Goal: Task Accomplishment & Management: Use online tool/utility

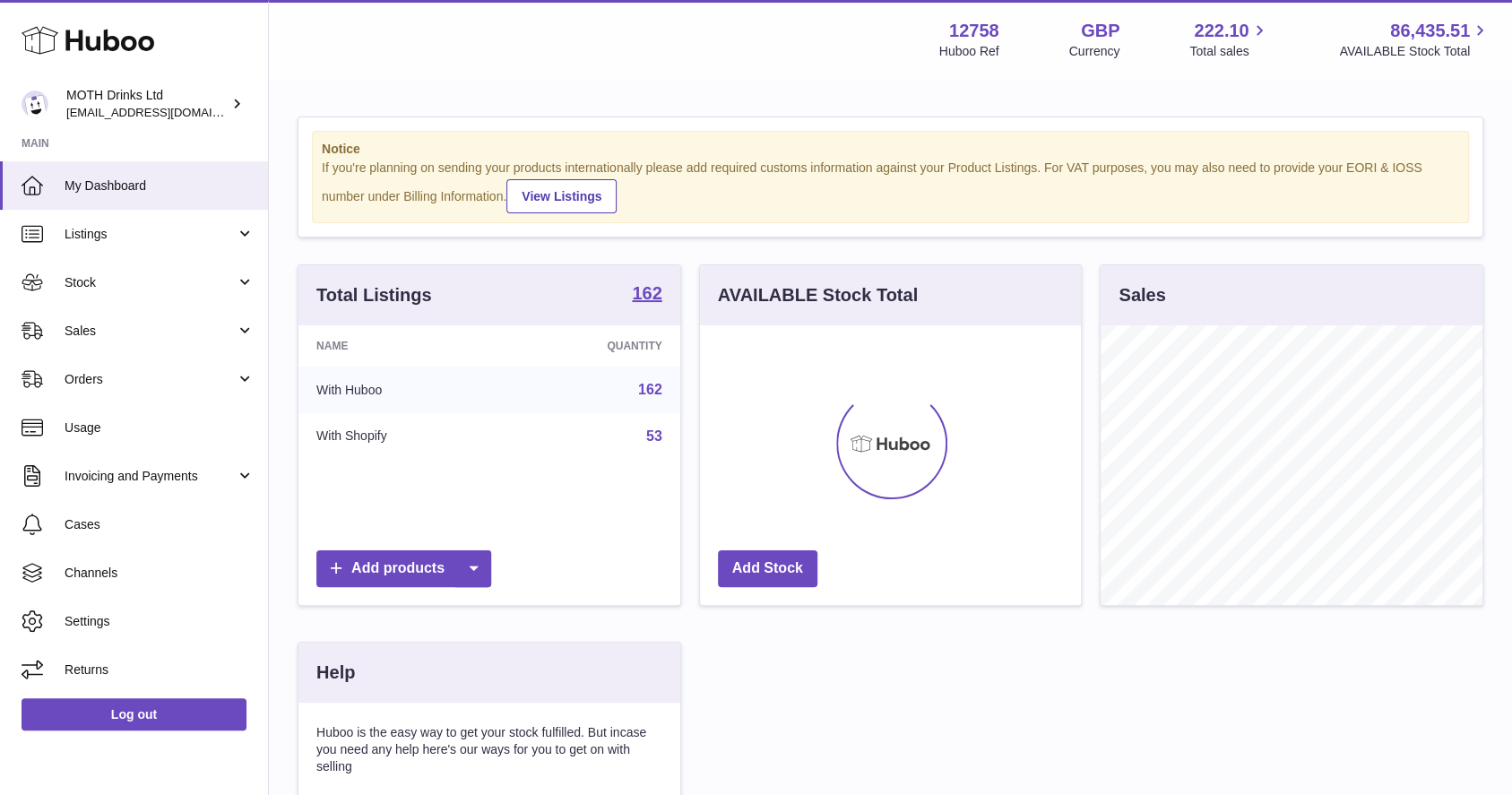
scroll to position [280, 388]
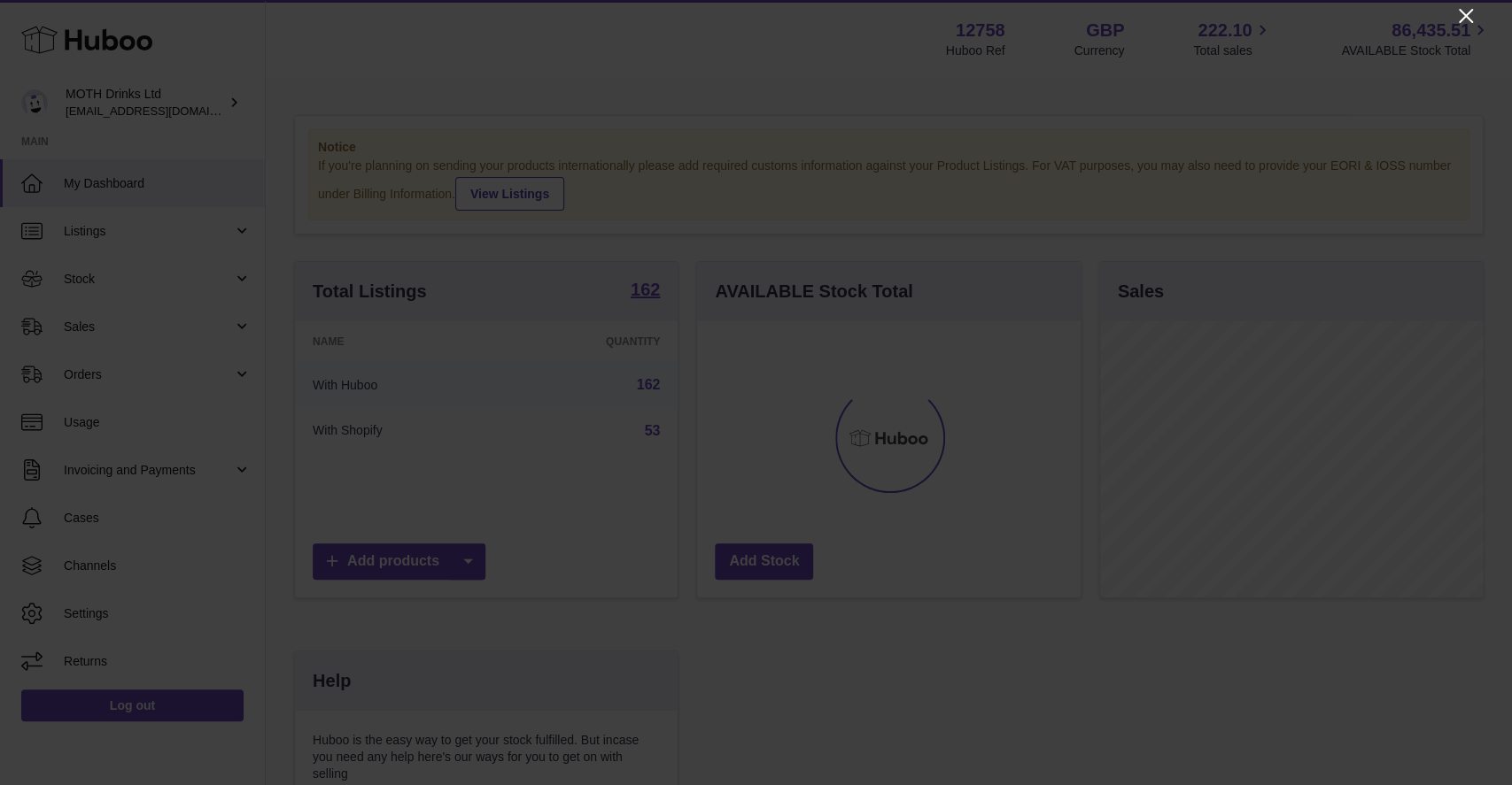
click at [1465, 13] on icon "Close" at bounding box center [1465, 16] width 21 height 21
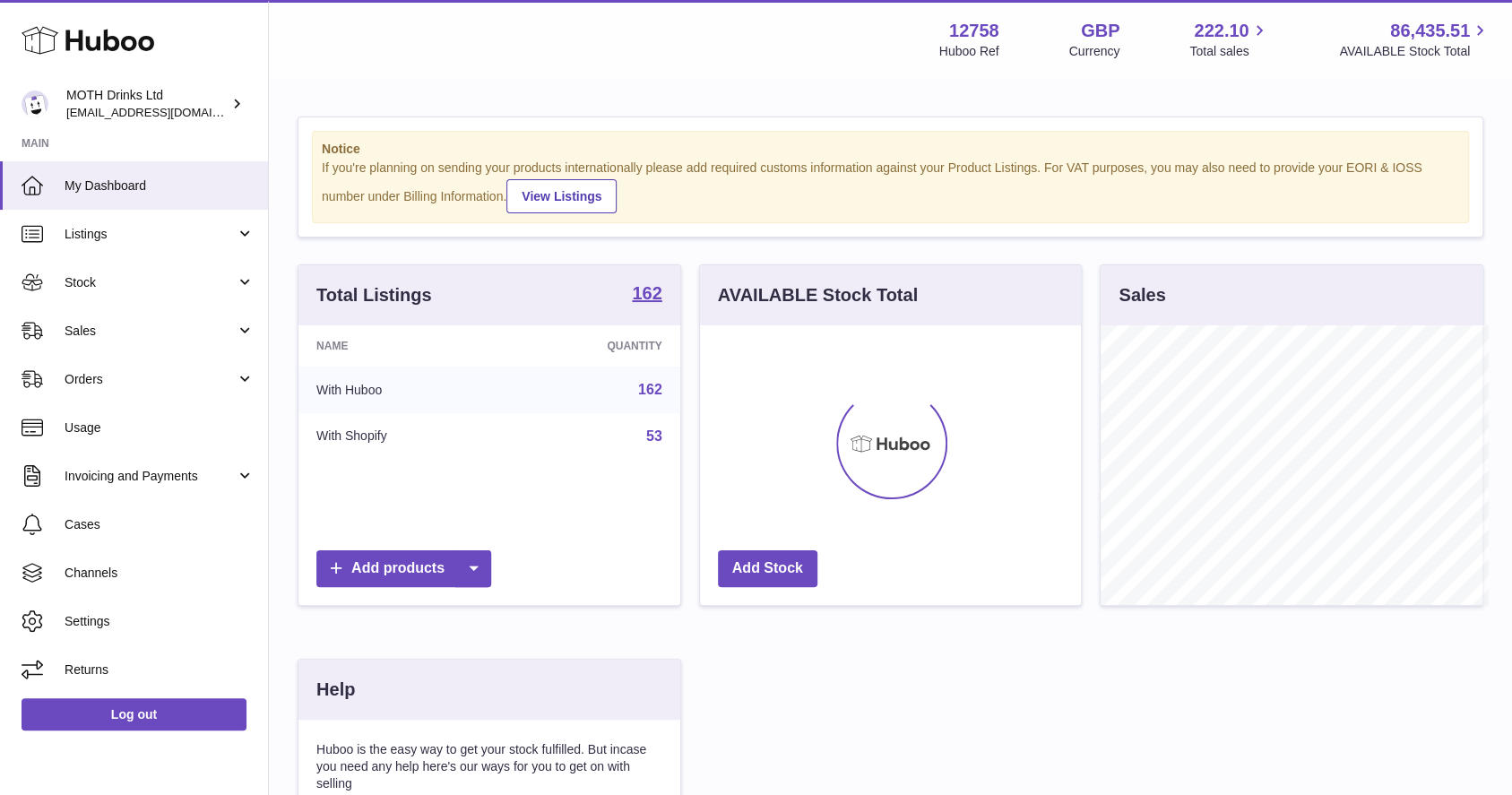
scroll to position [896446, 895916]
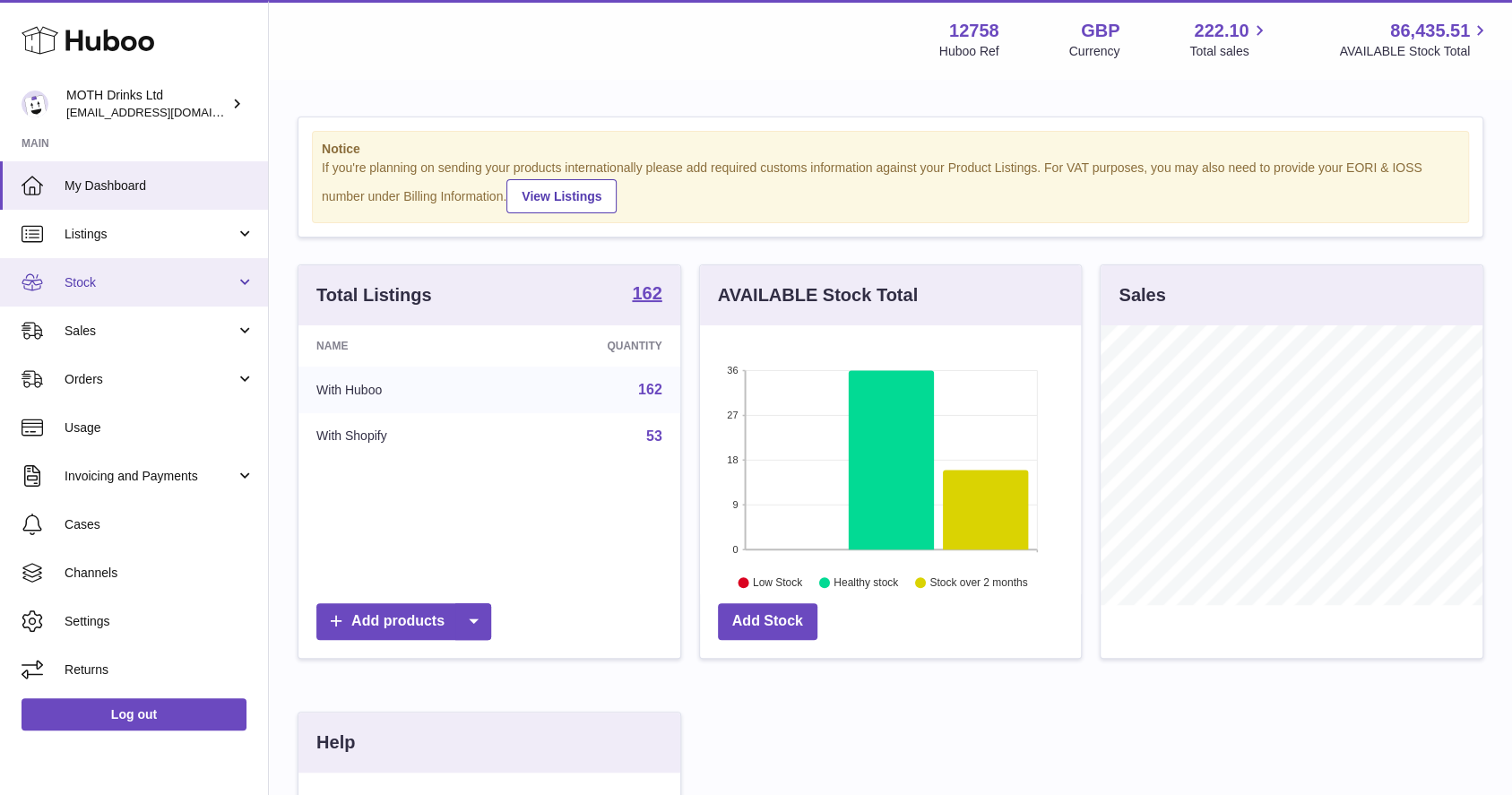
click at [132, 281] on span "Stock" at bounding box center [150, 283] width 171 height 17
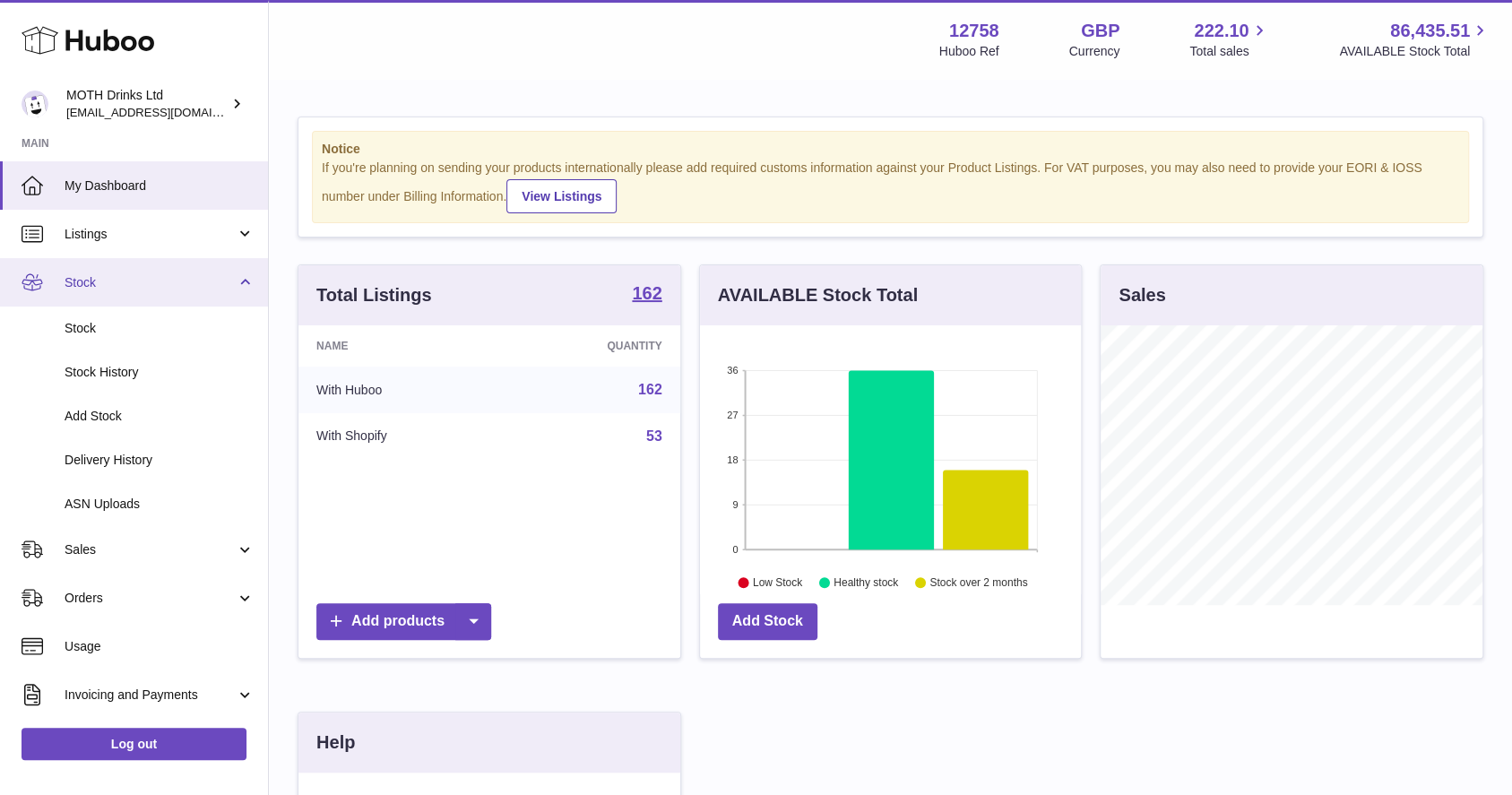
click at [136, 278] on span "Stock" at bounding box center [150, 283] width 171 height 17
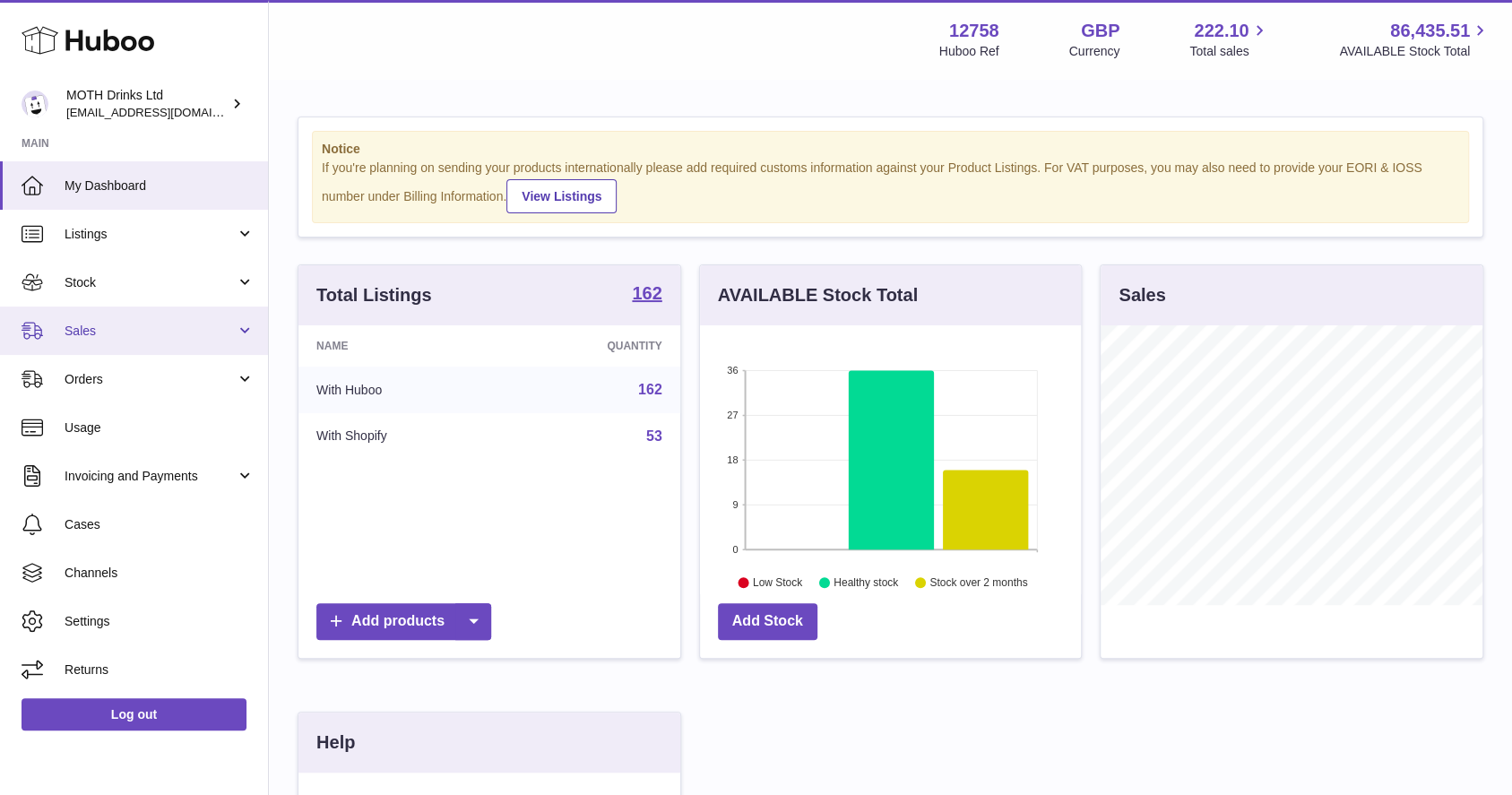
click at [126, 328] on span "Sales" at bounding box center [150, 331] width 171 height 17
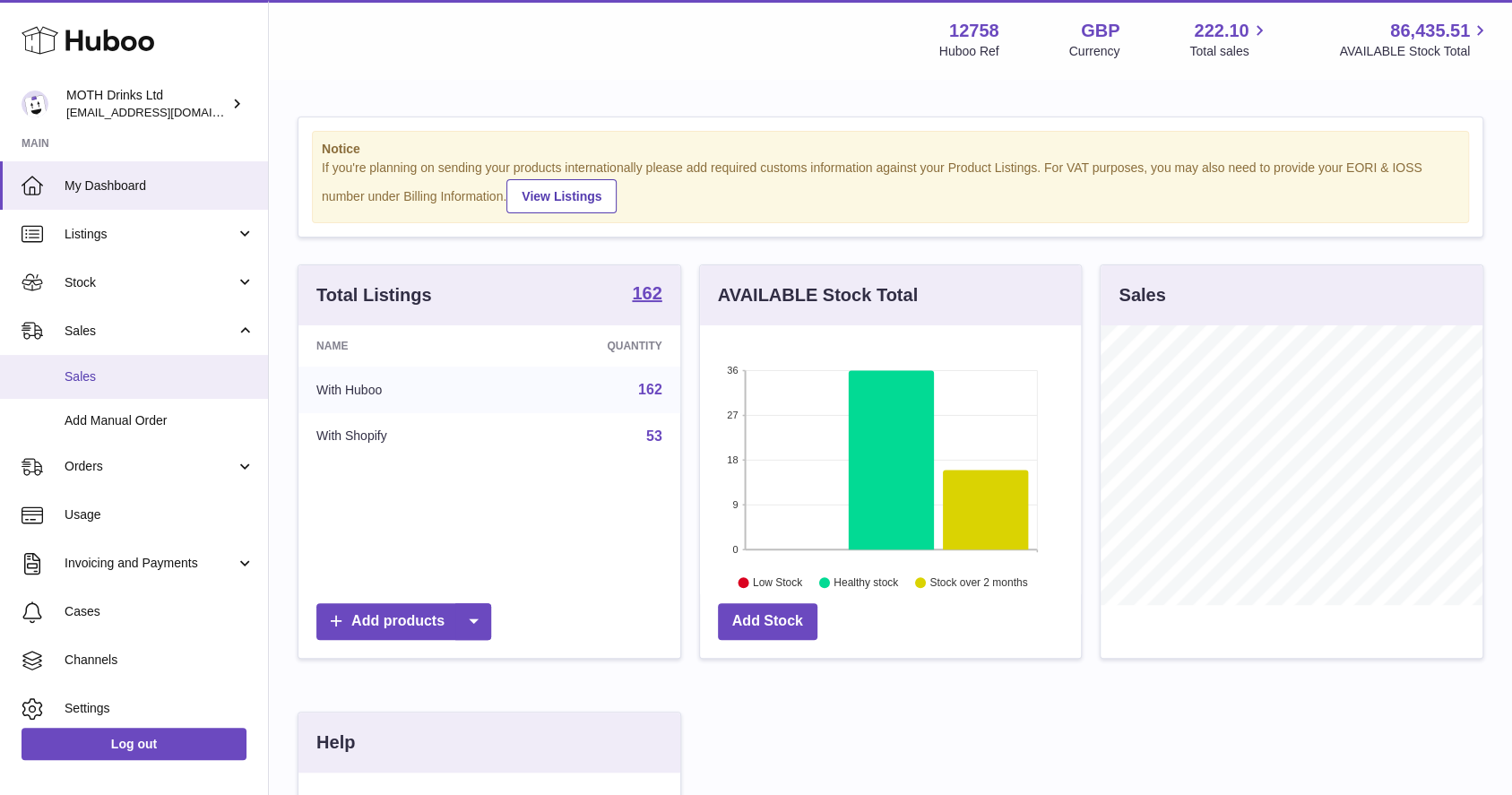
click at [119, 371] on span "Sales" at bounding box center [159, 378] width 190 height 17
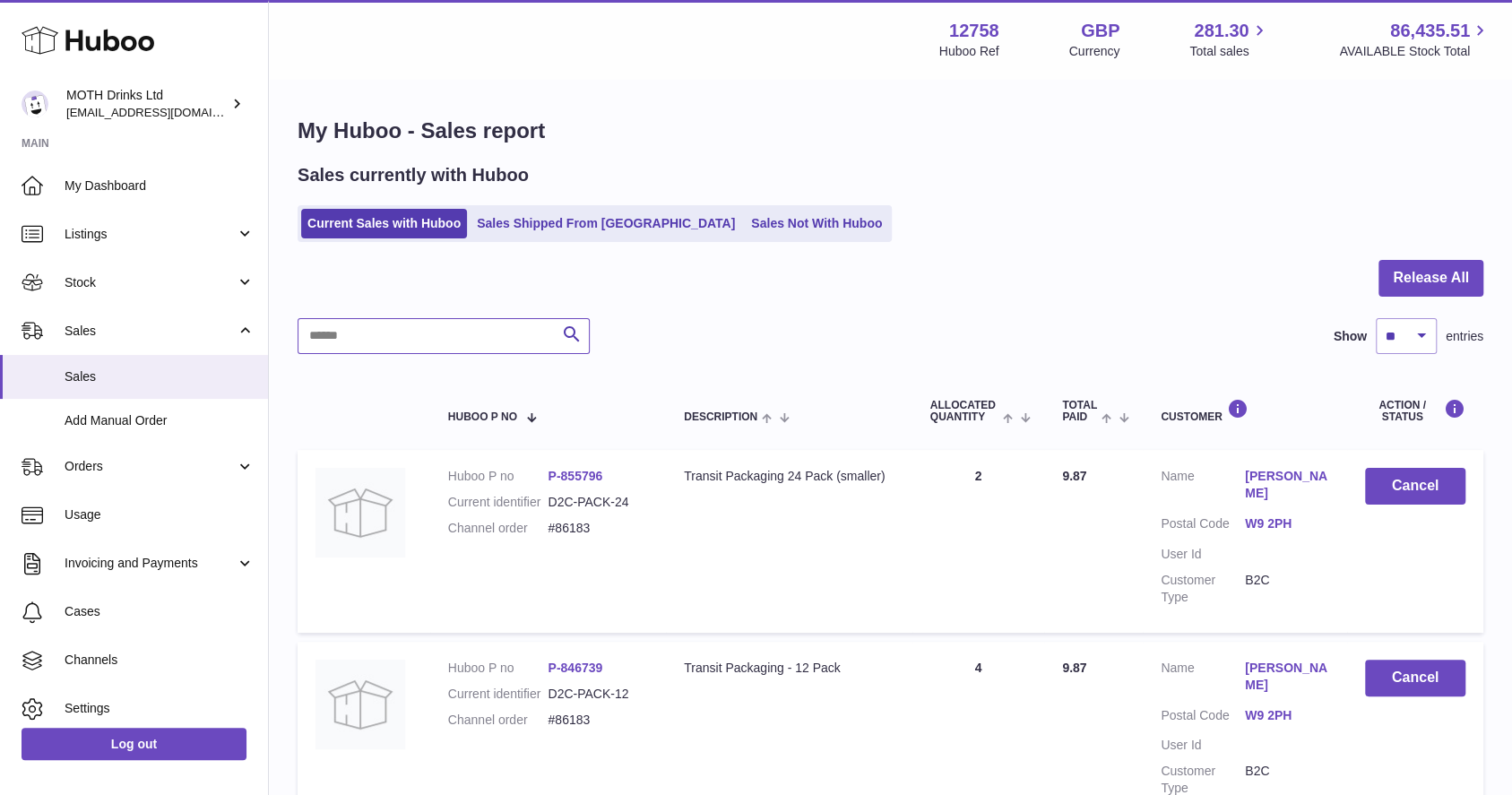
click at [472, 331] on input "text" at bounding box center [443, 336] width 293 height 36
click at [556, 230] on link "Sales Shipped From [GEOGRAPHIC_DATA]" at bounding box center [605, 223] width 270 height 30
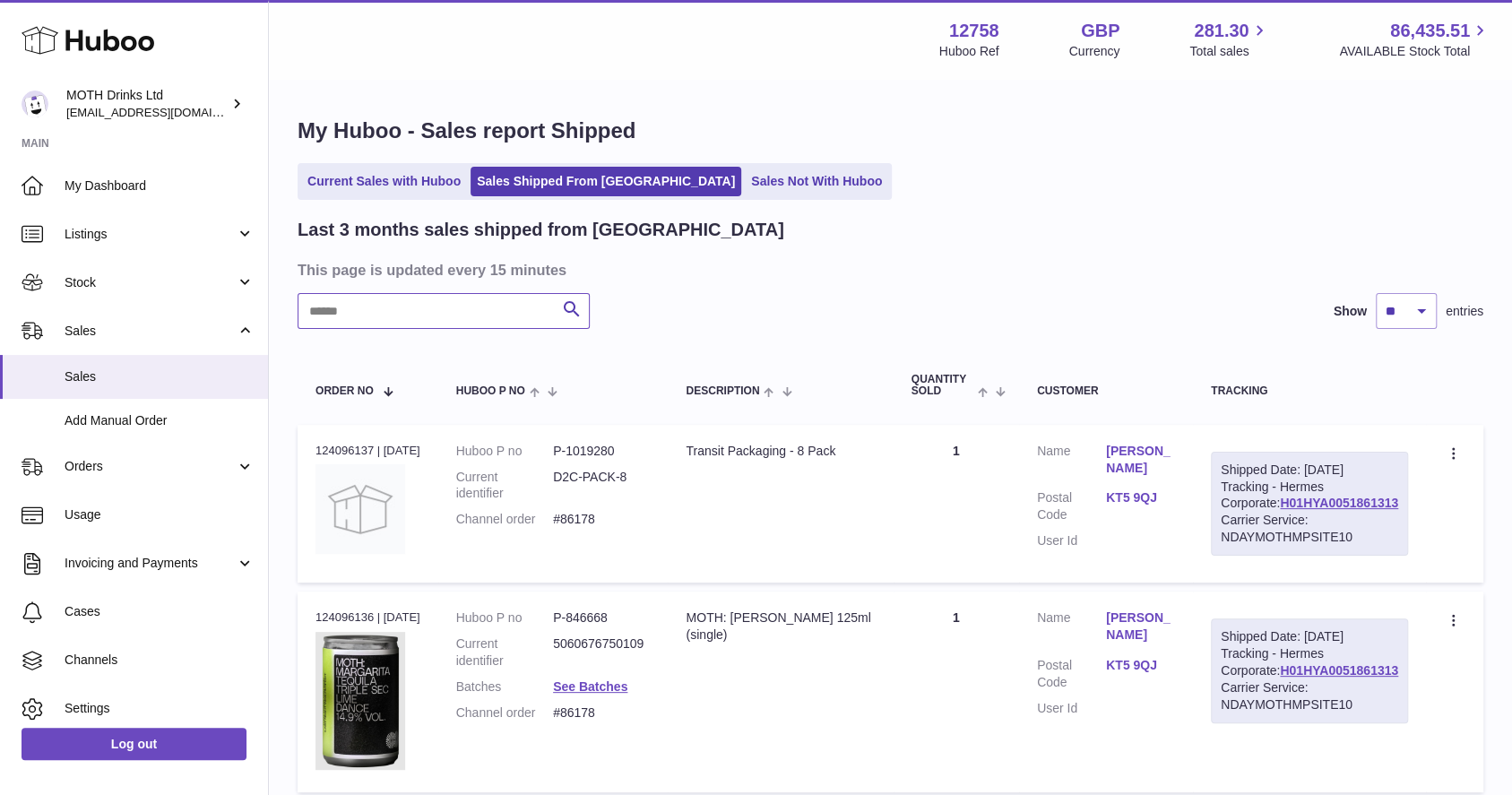
click at [423, 319] on input "text" at bounding box center [443, 311] width 293 height 36
paste input "*******"
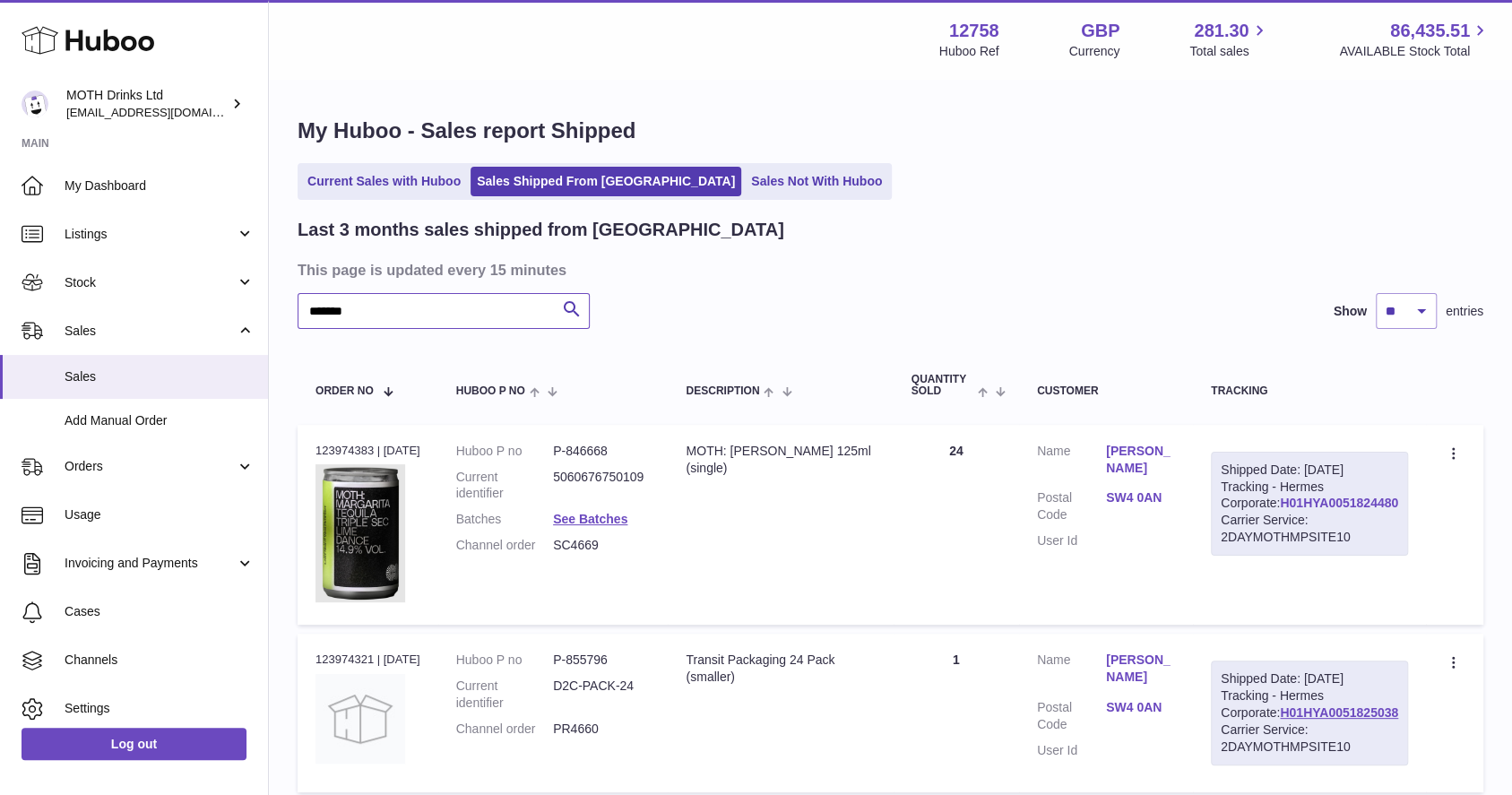
type input "*******"
click at [1338, 510] on link "H01HYA0051824480" at bounding box center [1339, 502] width 119 height 14
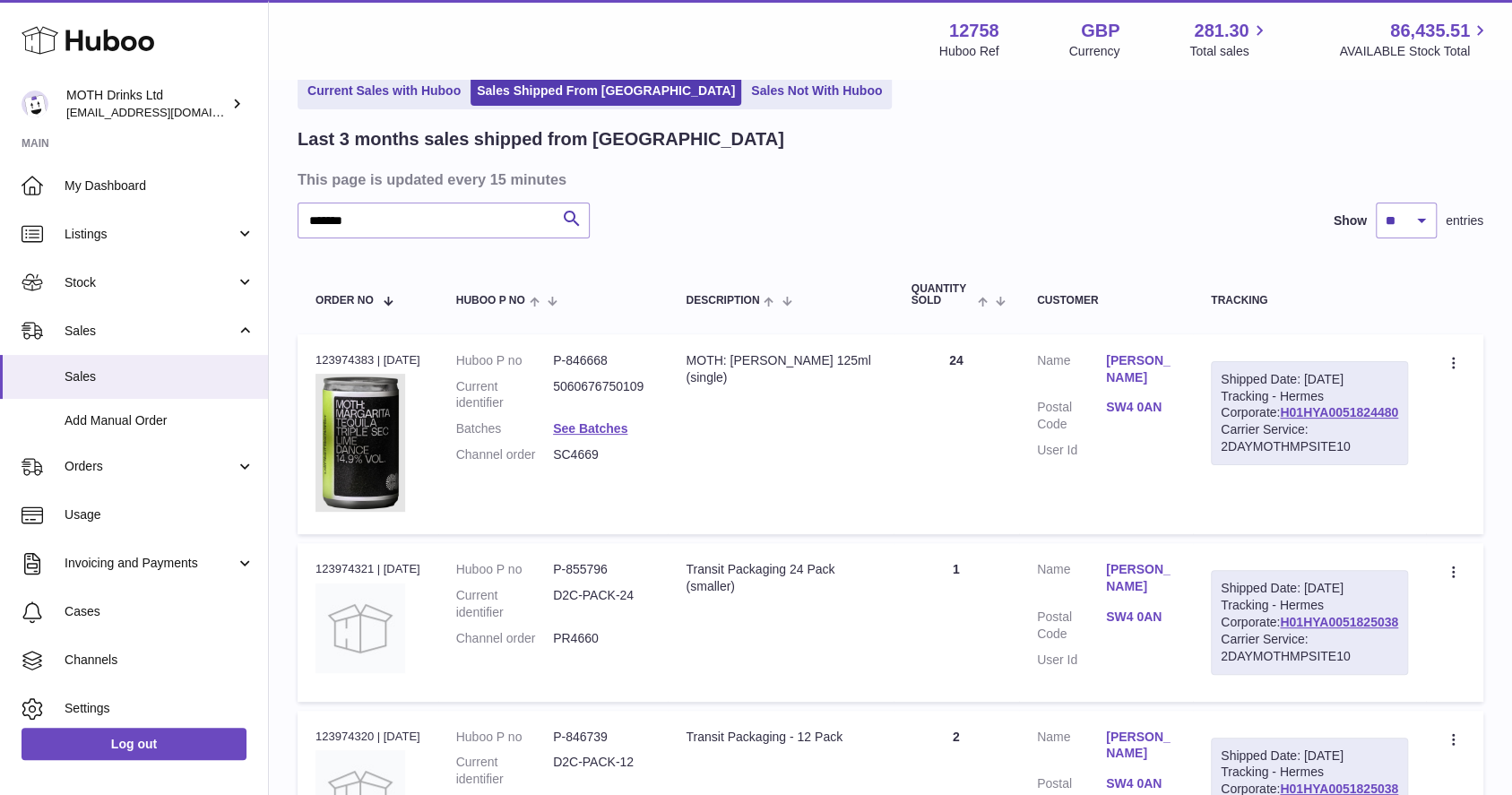
scroll to position [119, 0]
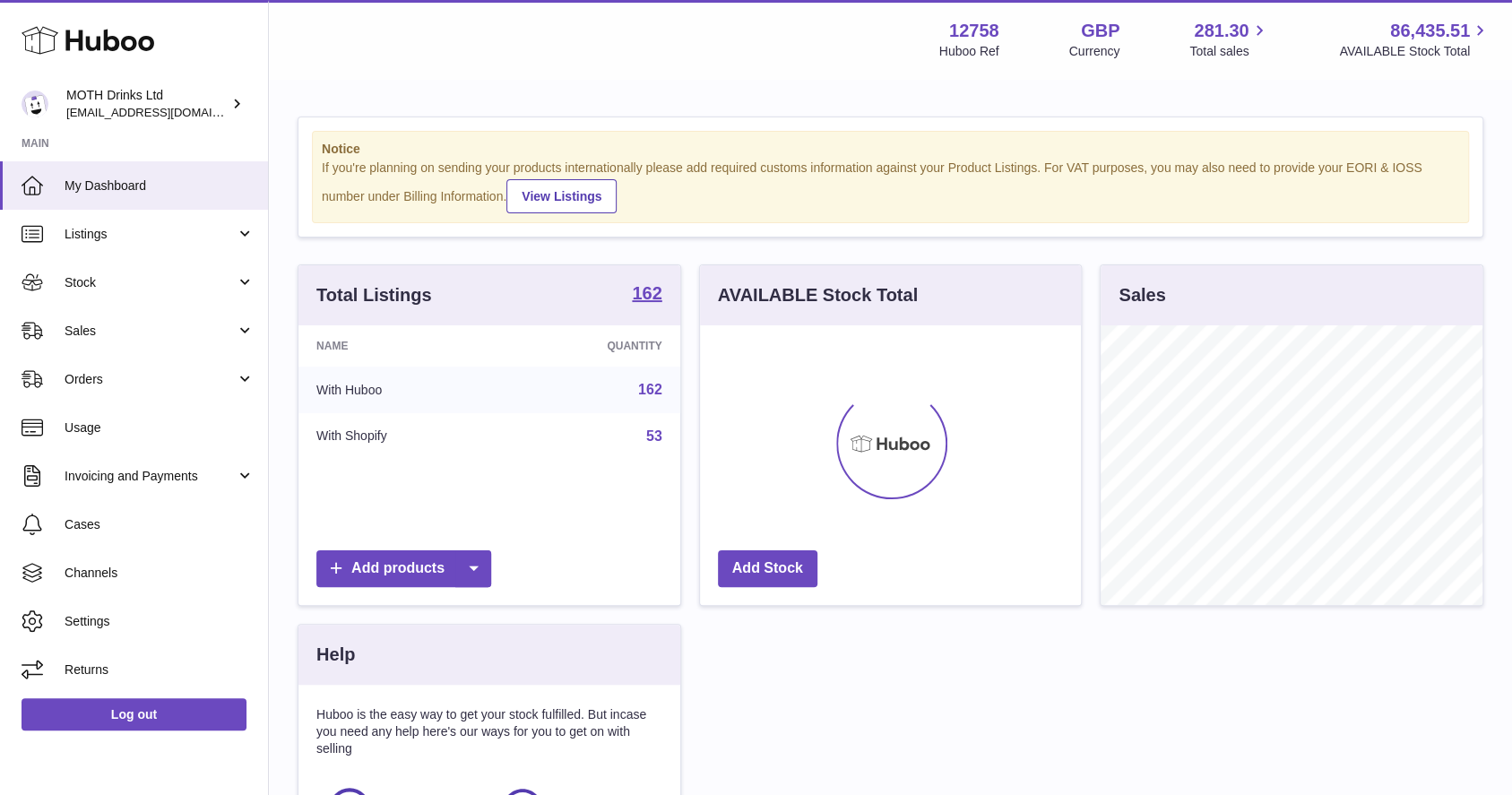
scroll to position [280, 381]
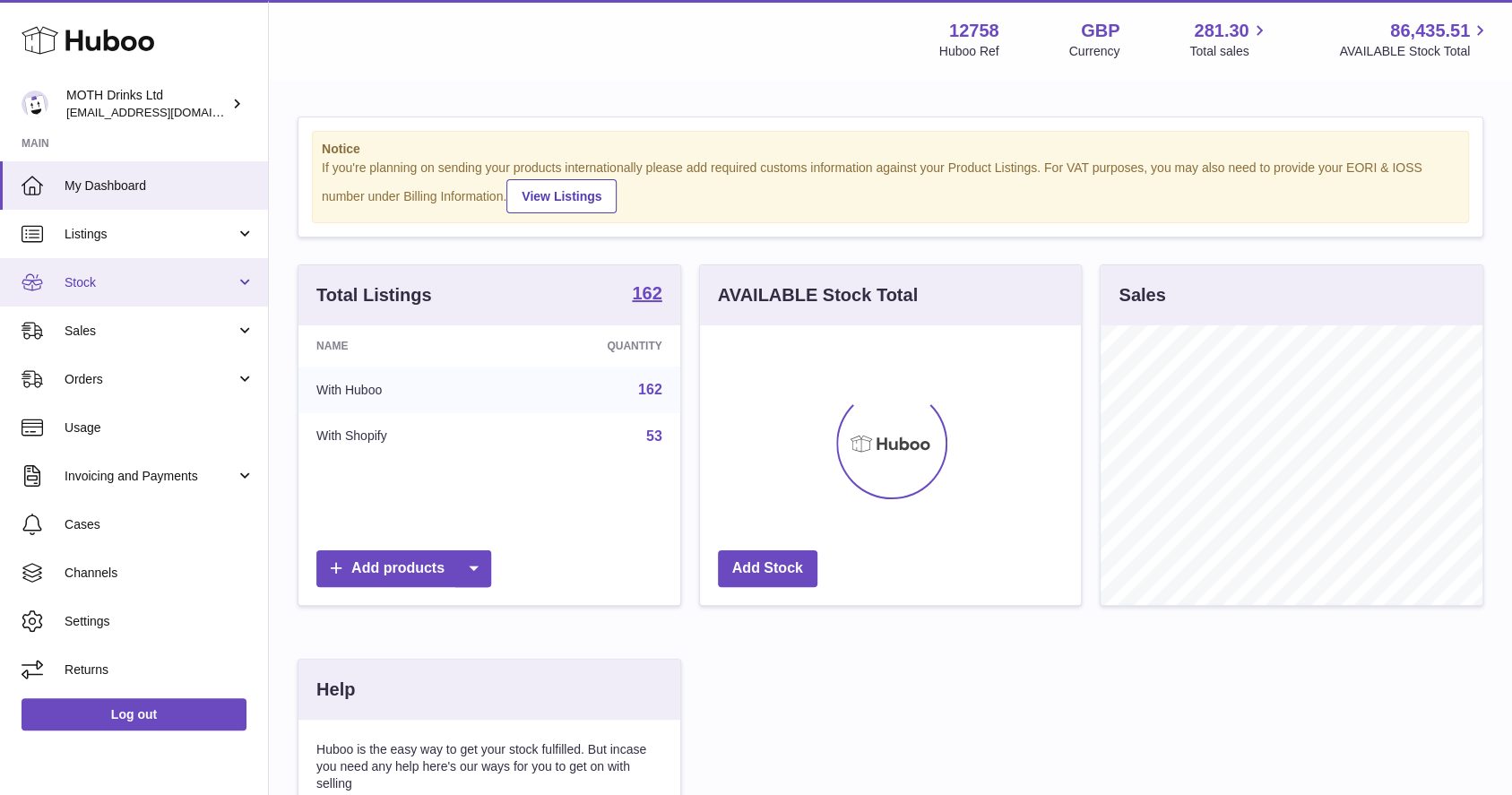
click at [99, 291] on span "Stock" at bounding box center [150, 283] width 171 height 17
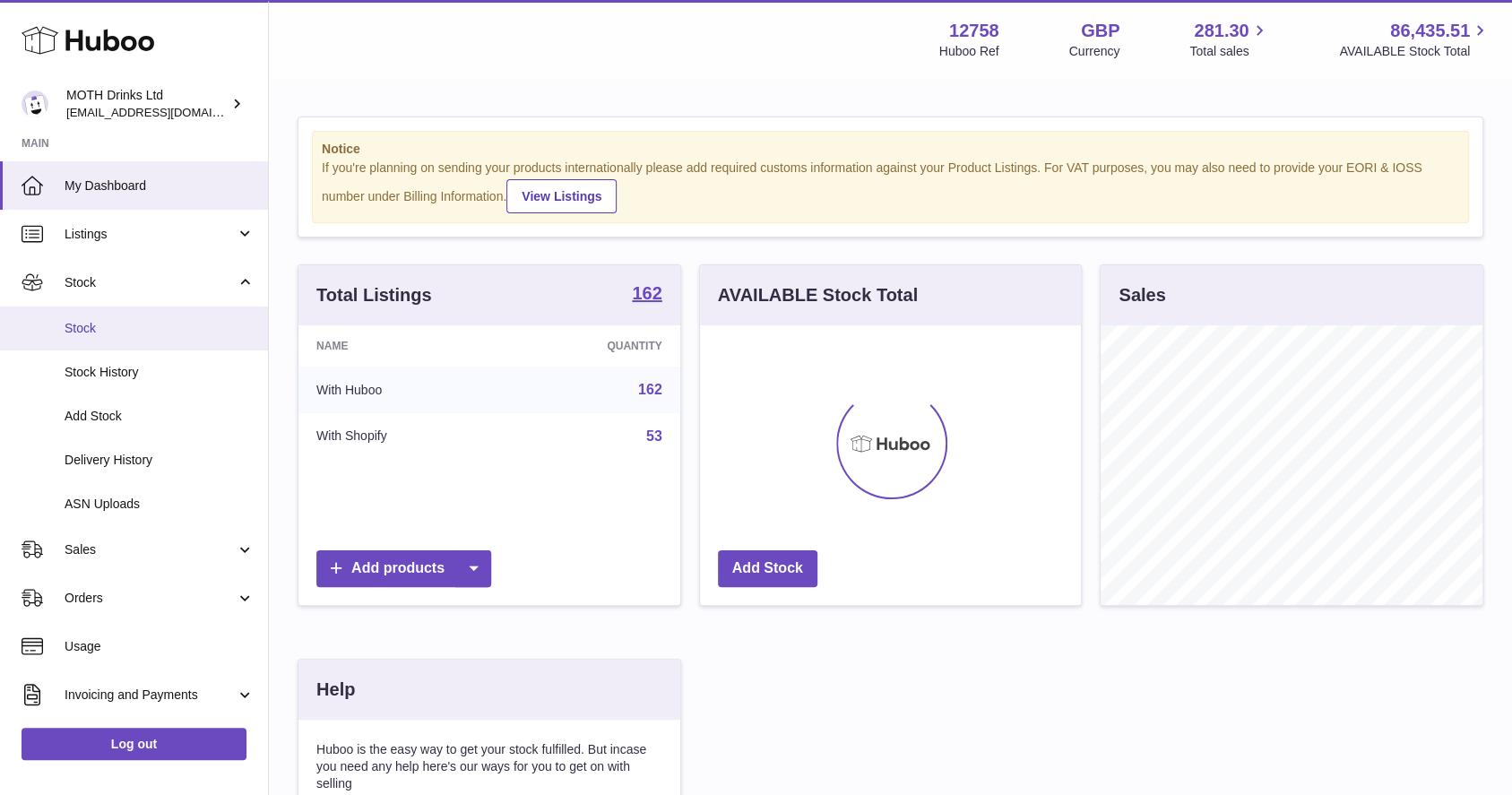
click at [101, 327] on span "Stock" at bounding box center [159, 328] width 190 height 17
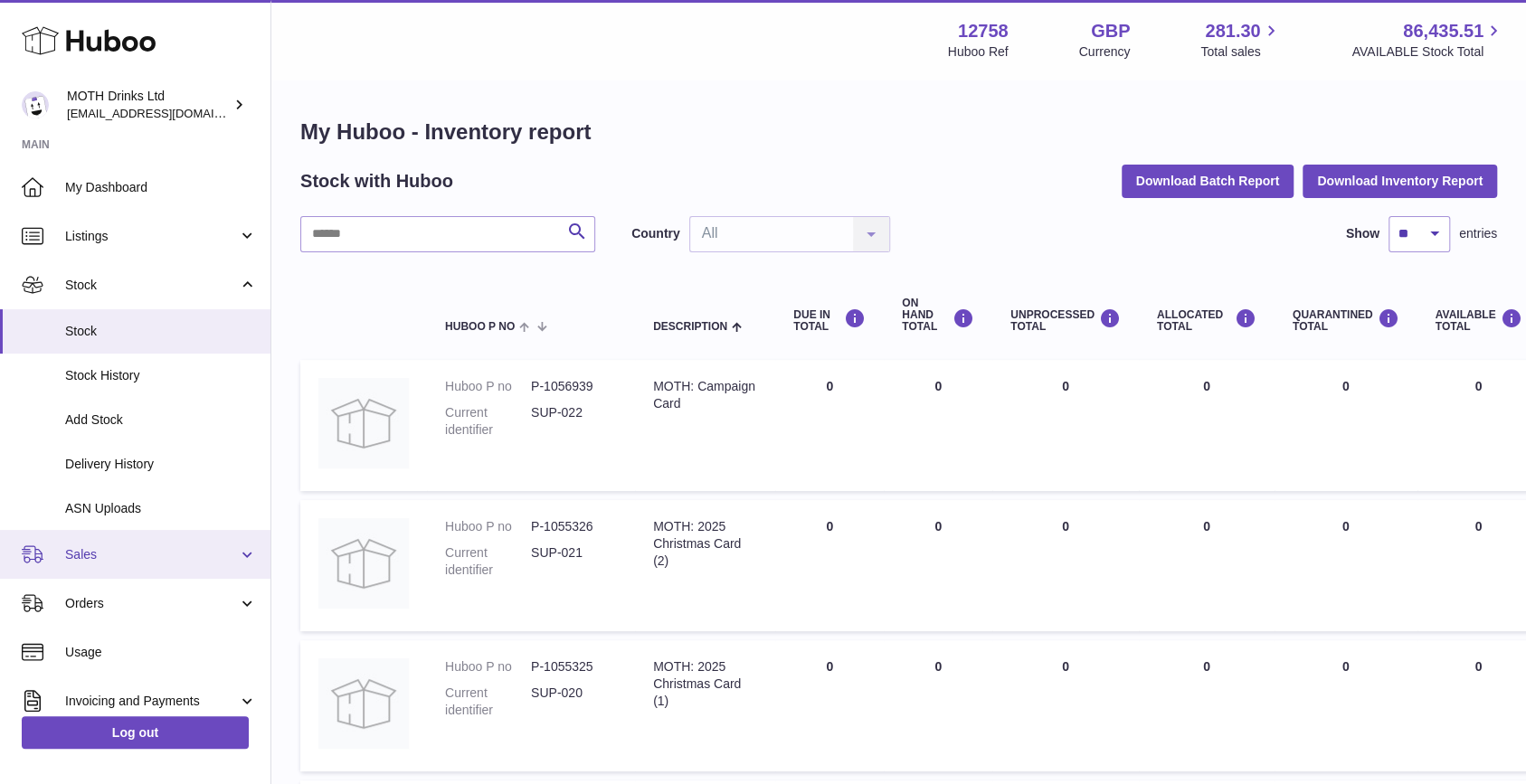
click at [97, 562] on link "Sales" at bounding box center [135, 554] width 271 height 49
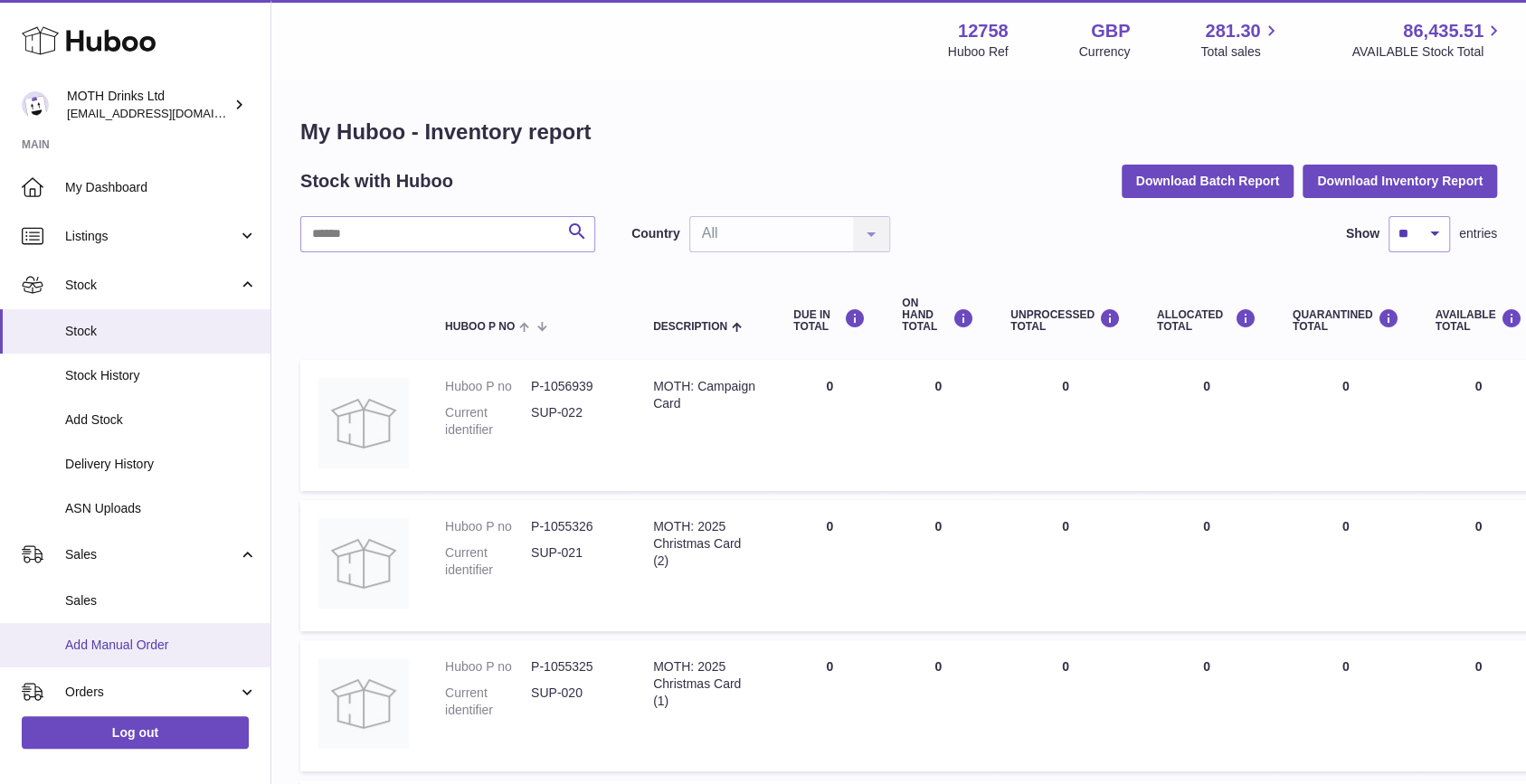
click at [91, 655] on link "Add Manual Order" at bounding box center [135, 645] width 271 height 44
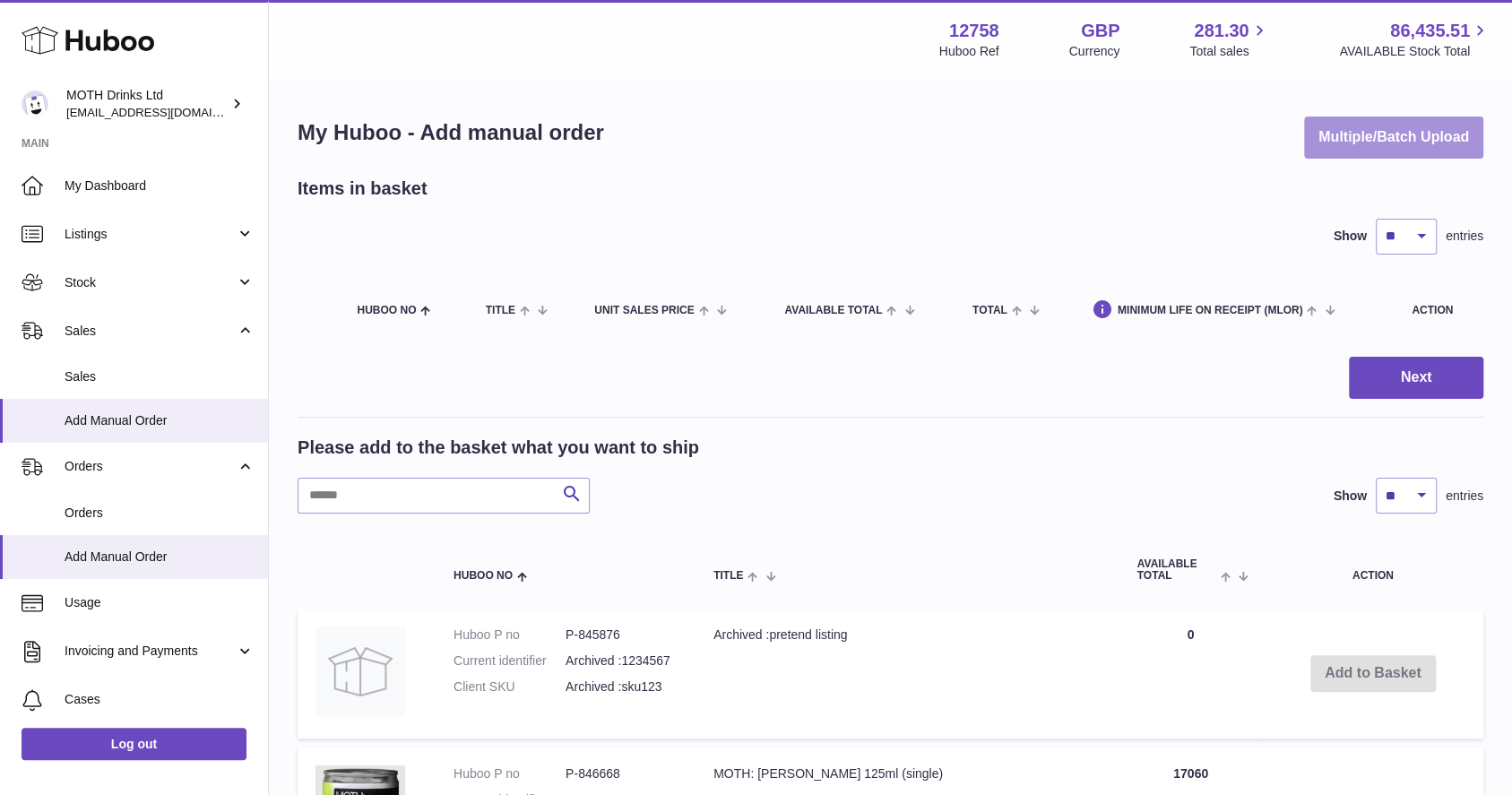
click at [1414, 140] on button "Multiple/Batch Upload" at bounding box center [1394, 138] width 180 height 43
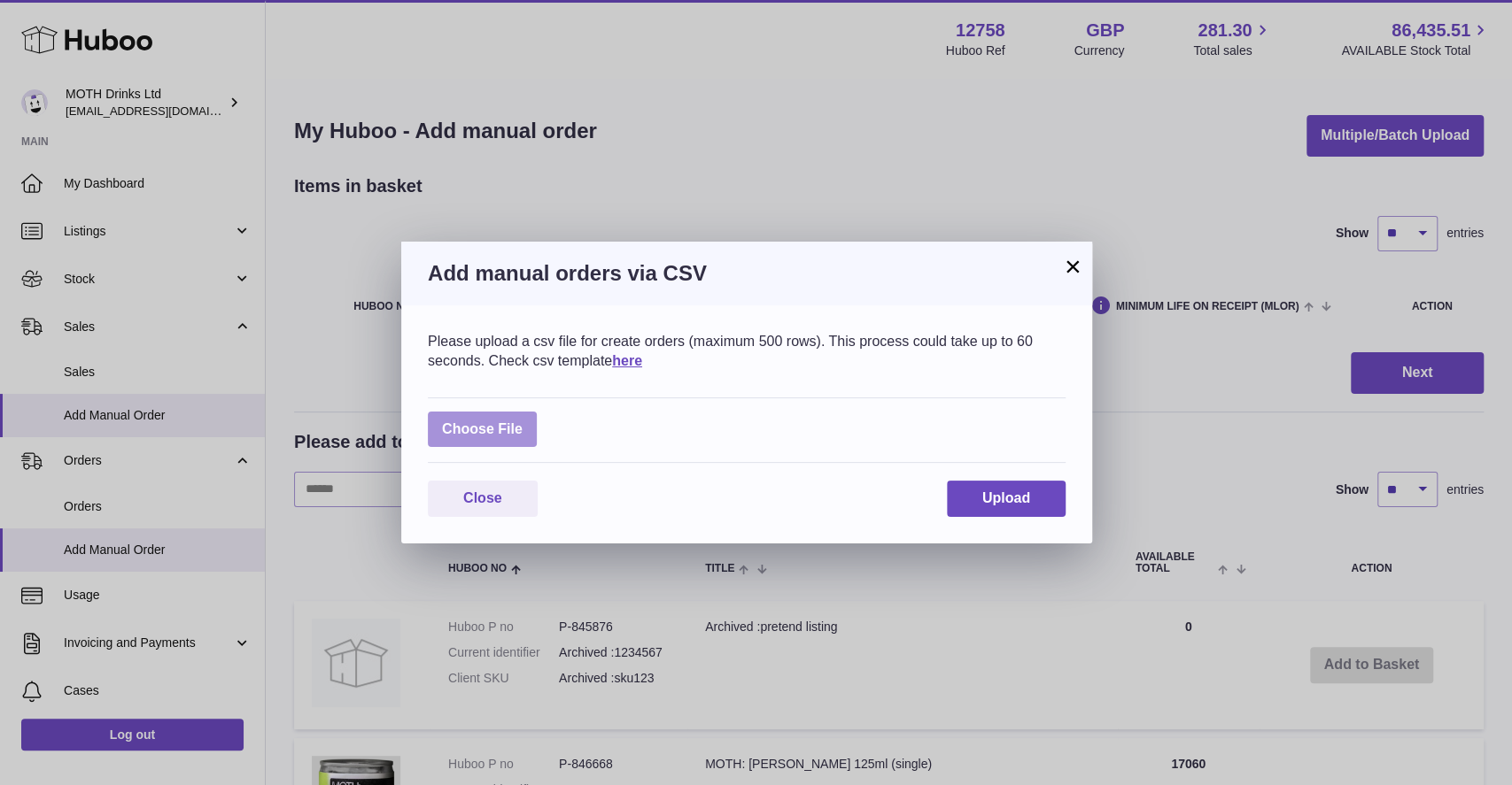
click at [464, 424] on label at bounding box center [482, 430] width 109 height 36
click at [523, 422] on input "file" at bounding box center [523, 421] width 1 height 1
type input "**********"
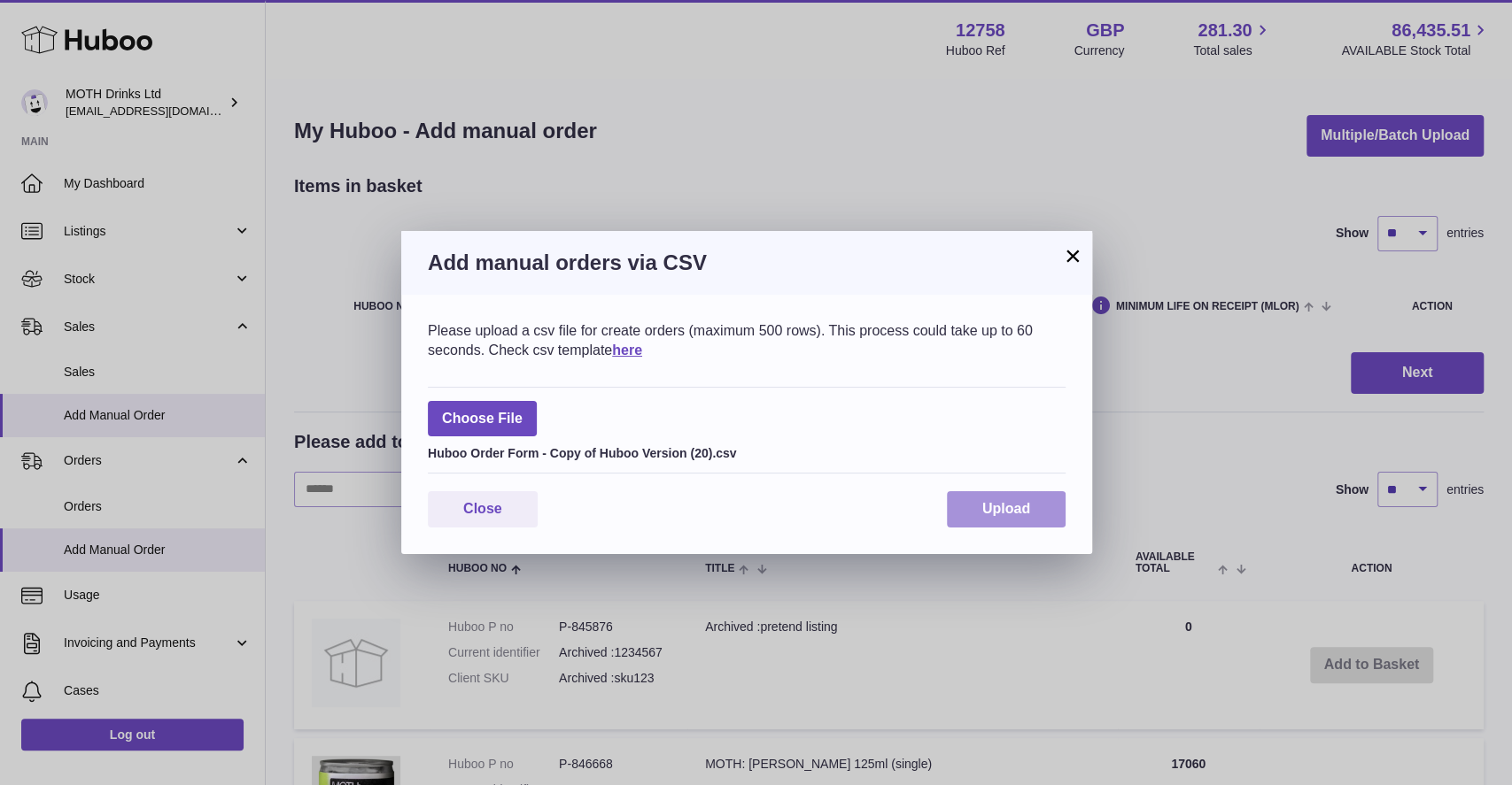
click at [983, 505] on span "Upload" at bounding box center [1005, 508] width 48 height 15
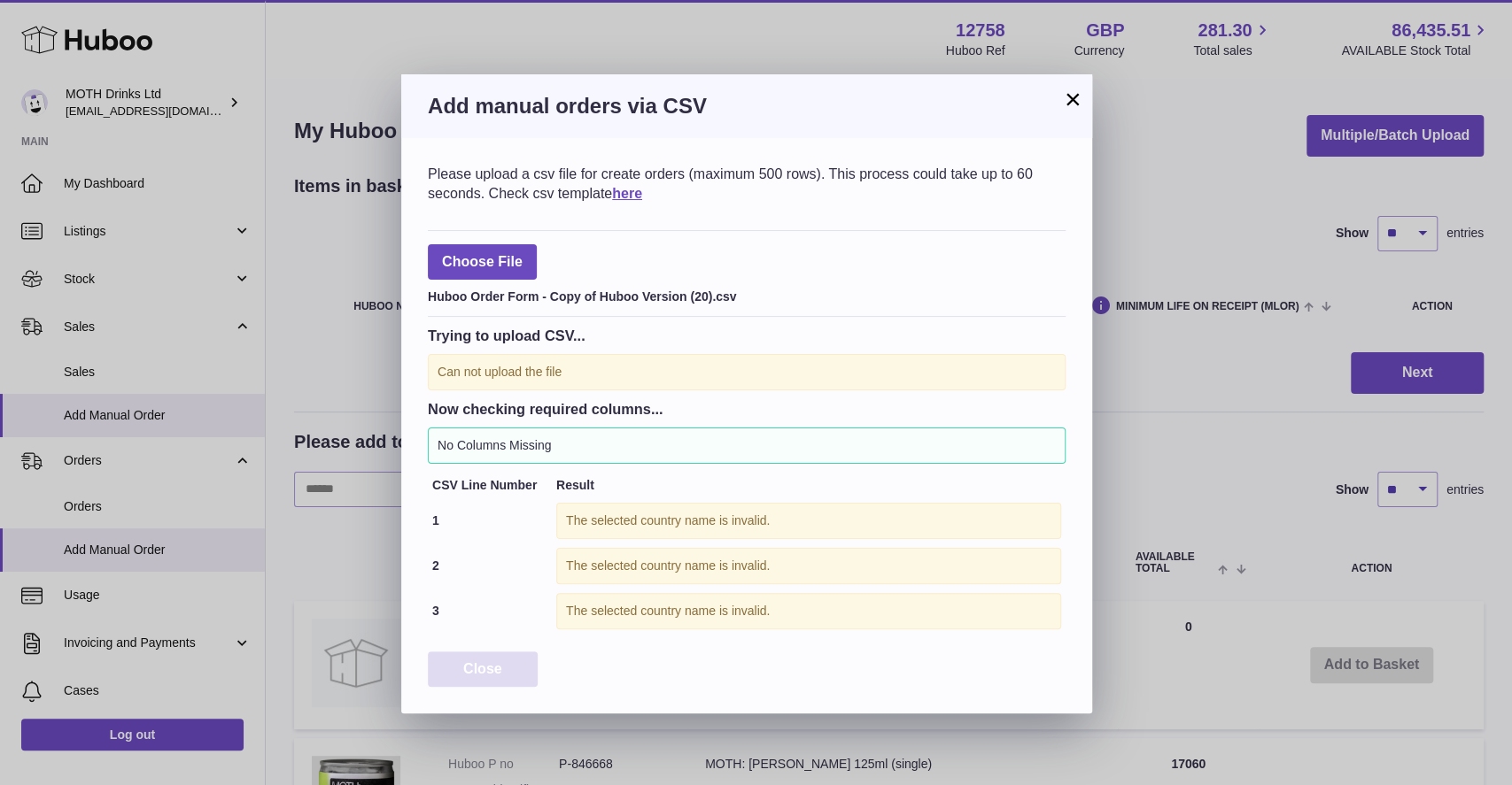
click at [494, 665] on span "Close" at bounding box center [483, 669] width 39 height 15
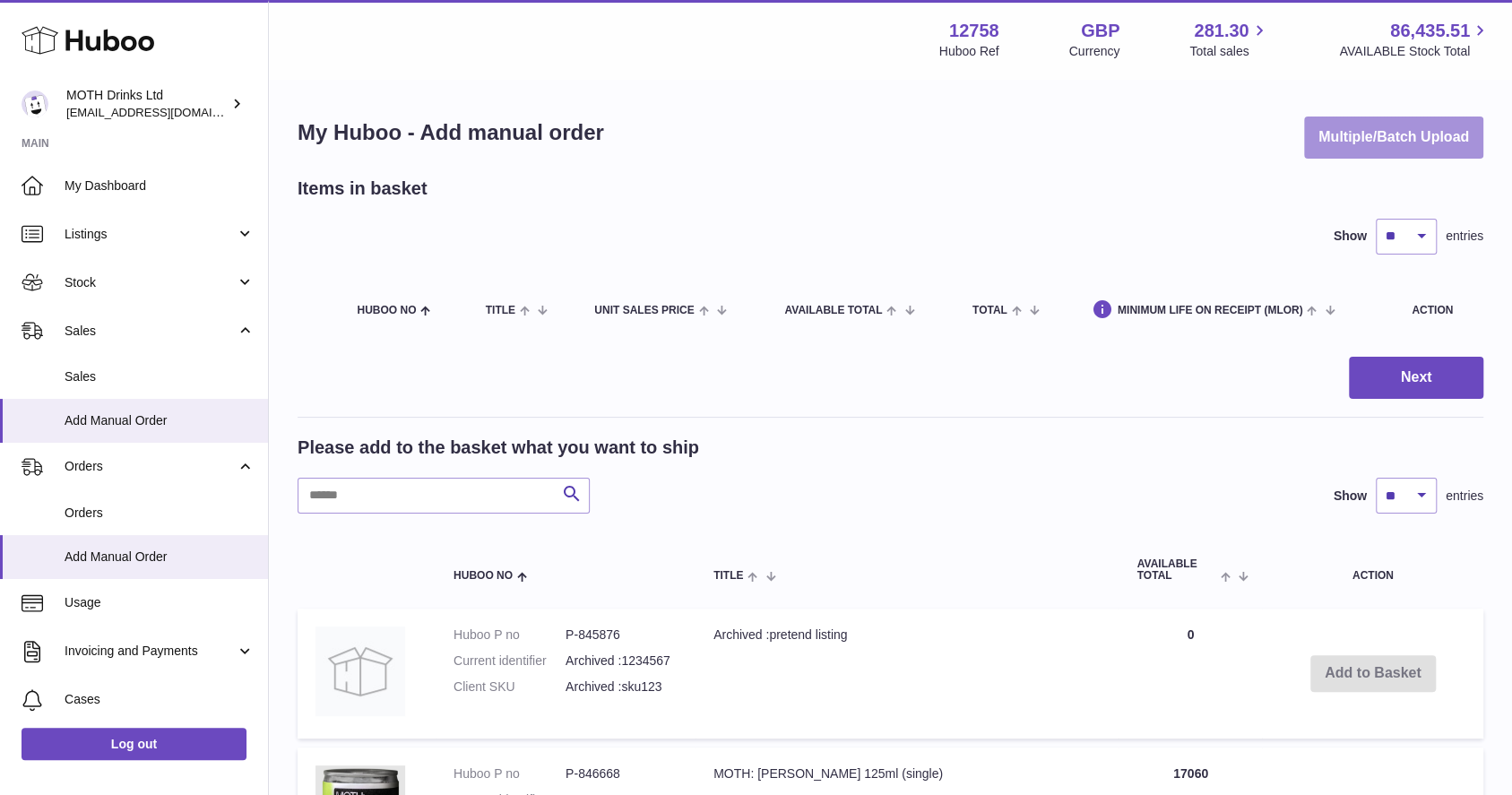
click at [1451, 126] on button "Multiple/Batch Upload" at bounding box center [1394, 138] width 180 height 43
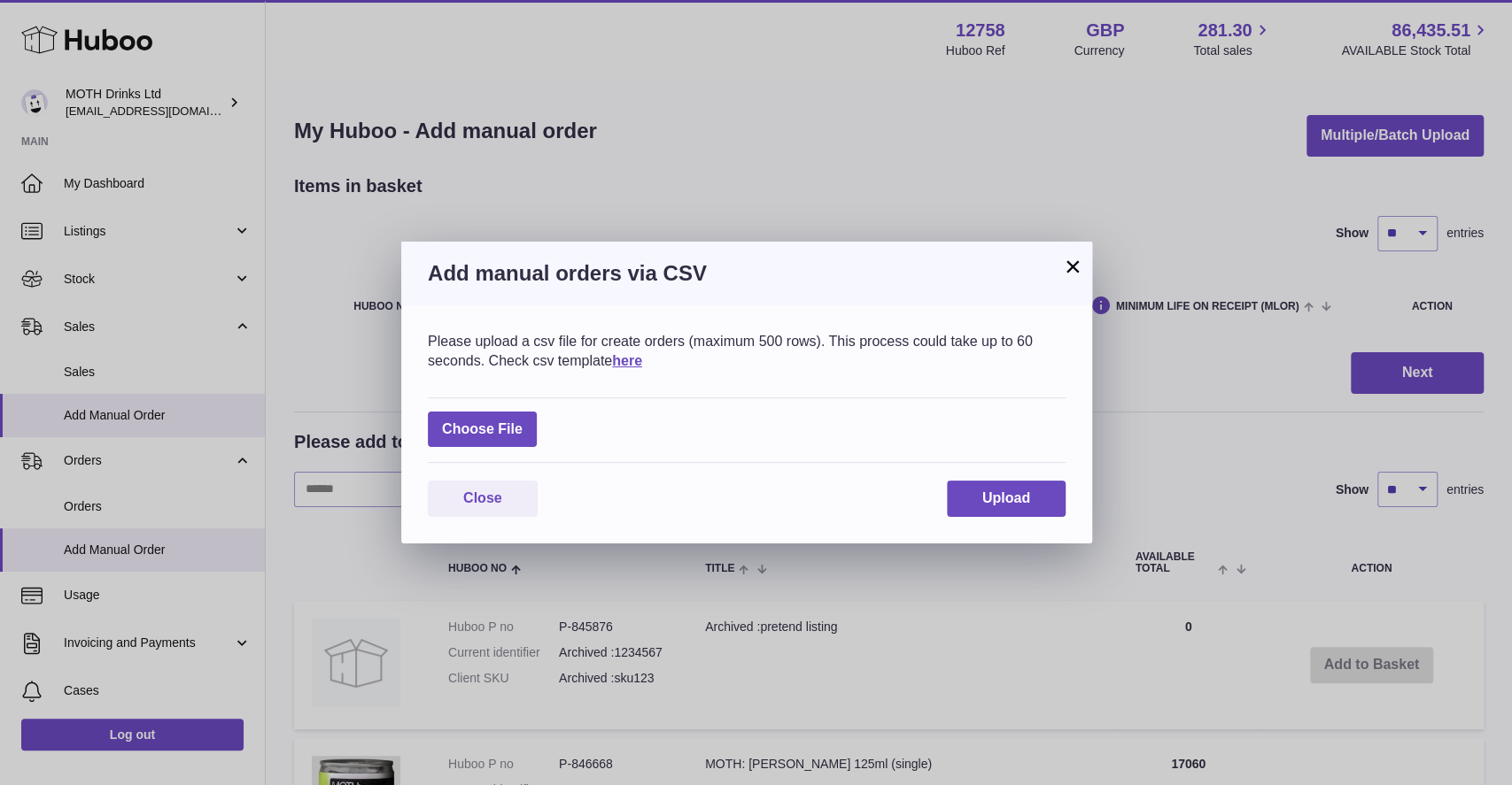
click at [506, 403] on div "Choose File" at bounding box center [746, 431] width 637 height 67
click at [501, 436] on label at bounding box center [482, 430] width 109 height 36
click at [523, 422] on input "file" at bounding box center [523, 421] width 1 height 1
type input "**********"
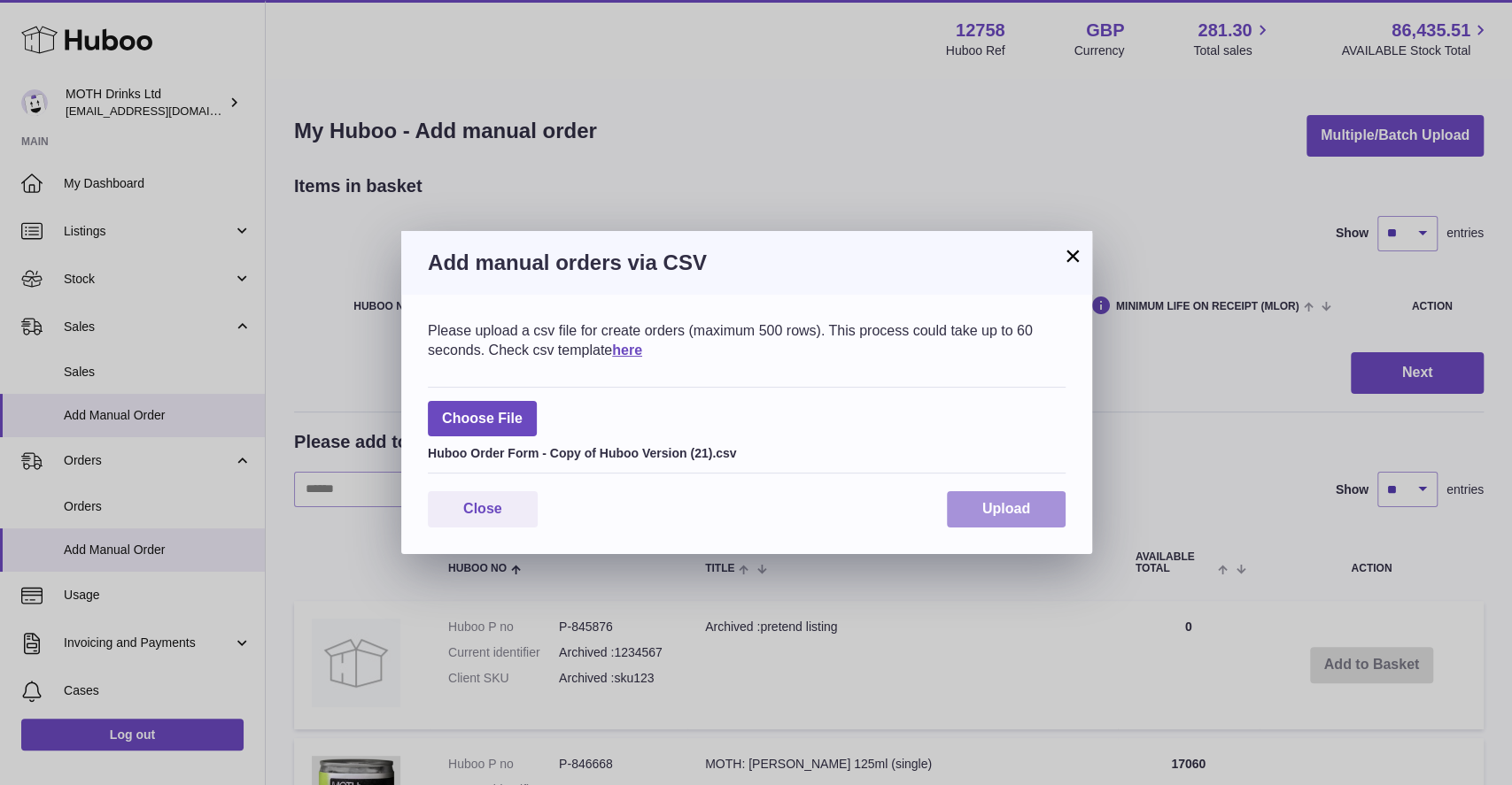
click at [1001, 514] on span "Upload" at bounding box center [1005, 508] width 48 height 15
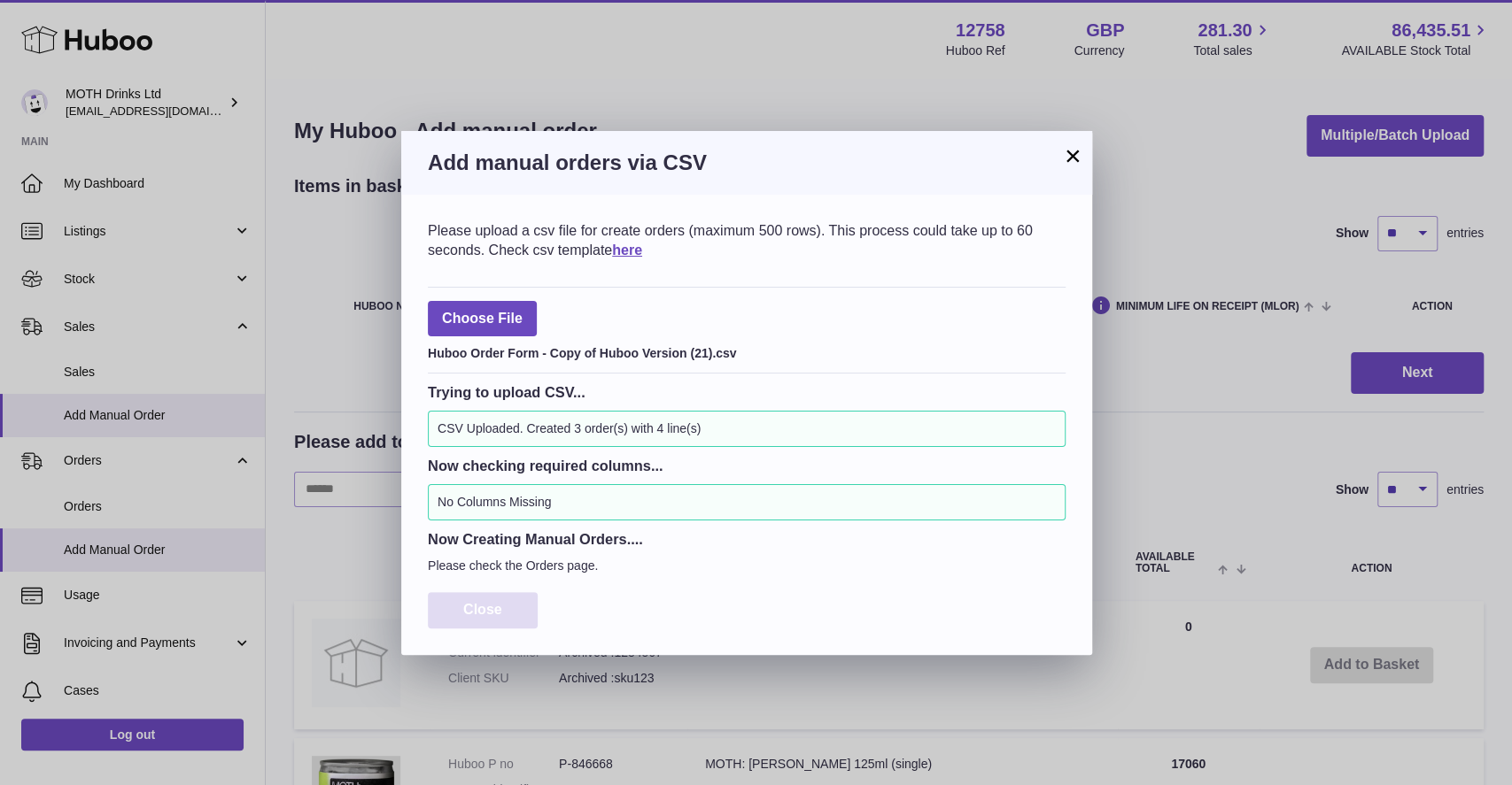
click at [490, 614] on span "Close" at bounding box center [483, 609] width 39 height 15
